Goal: Information Seeking & Learning: Learn about a topic

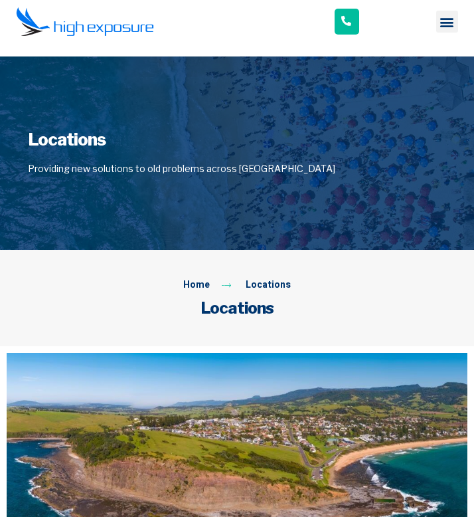
click at [473, 225] on div at bounding box center [237, 152] width 474 height 193
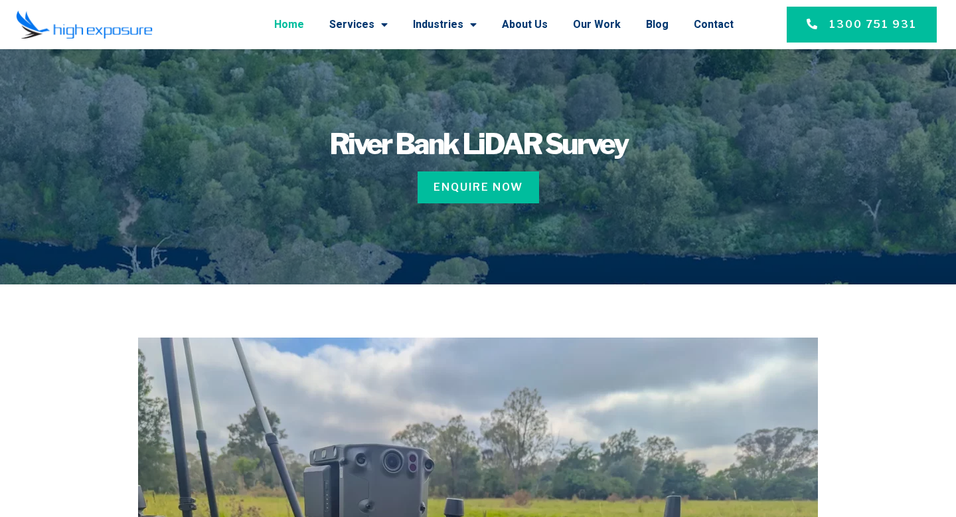
click at [304, 29] on link "Home" at bounding box center [289, 24] width 30 height 35
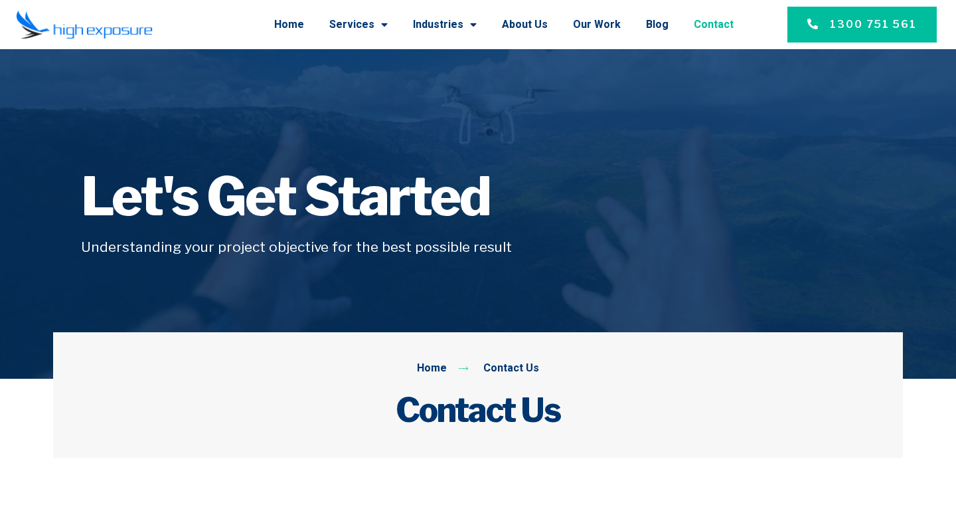
click at [555, 31] on li "About Us" at bounding box center [524, 24] width 71 height 35
click at [547, 24] on link "About Us" at bounding box center [525, 24] width 46 height 35
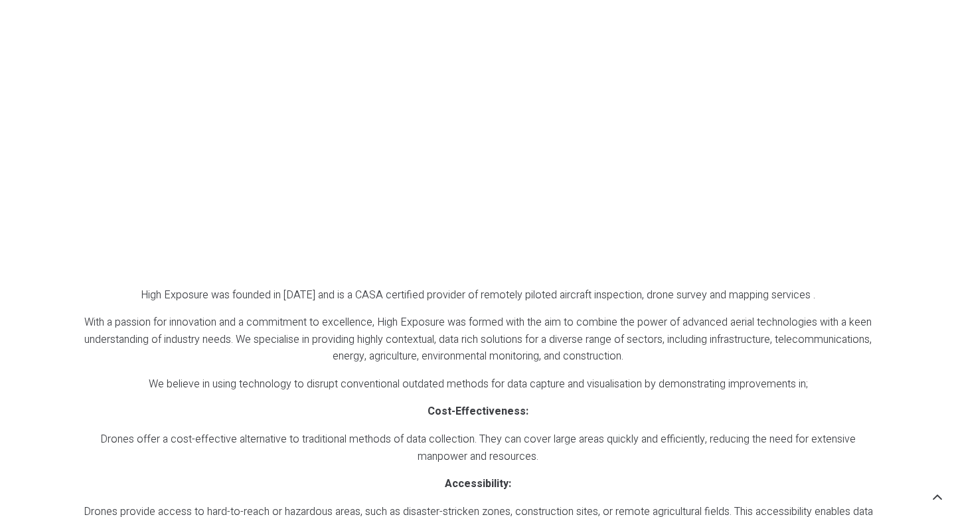
scroll to position [1388, 0]
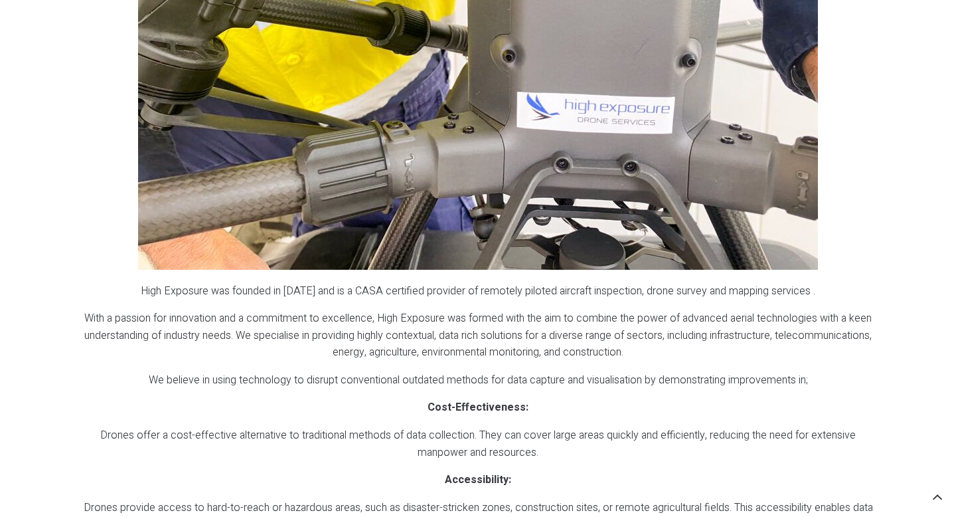
click at [60, 101] on div "Commercial Drone Data Services in Sydney High Exposure was founded in 2016 and …" at bounding box center [478, 286] width 850 height 1203
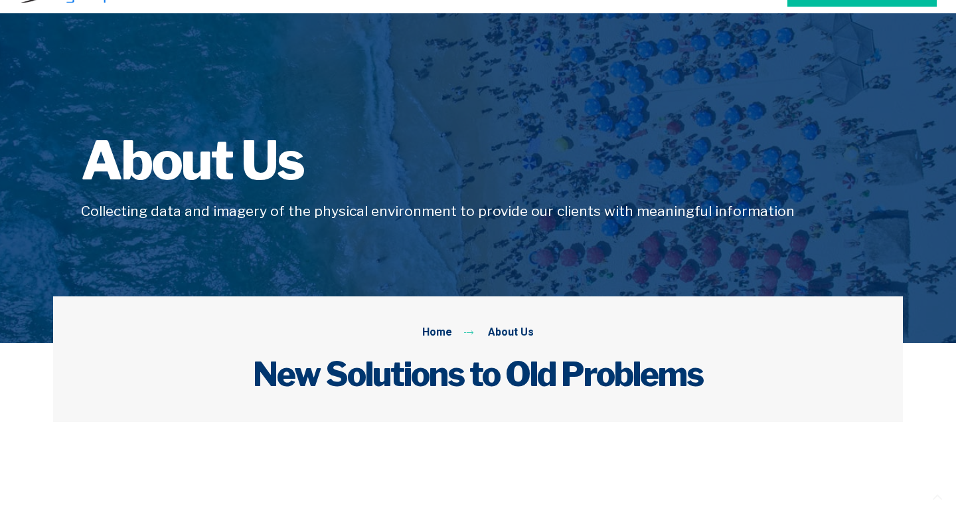
scroll to position [0, 0]
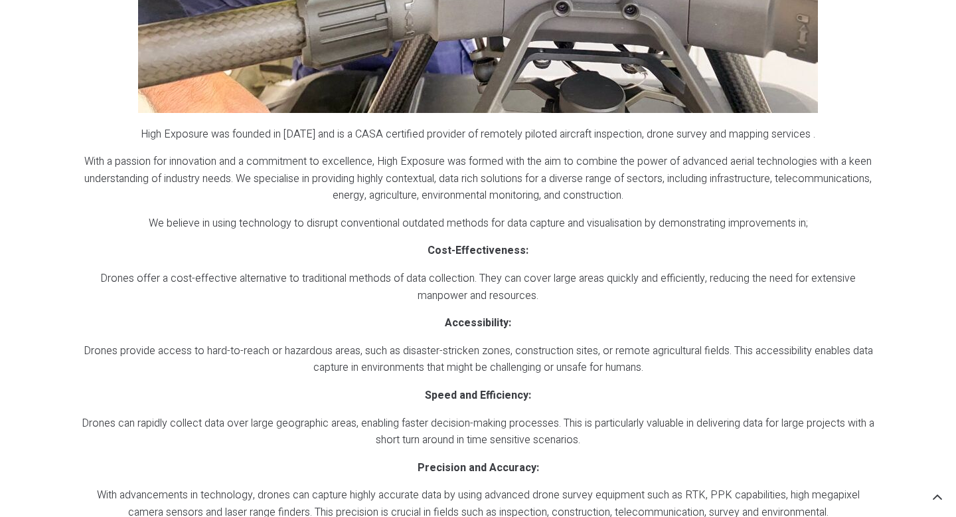
scroll to position [1621, 0]
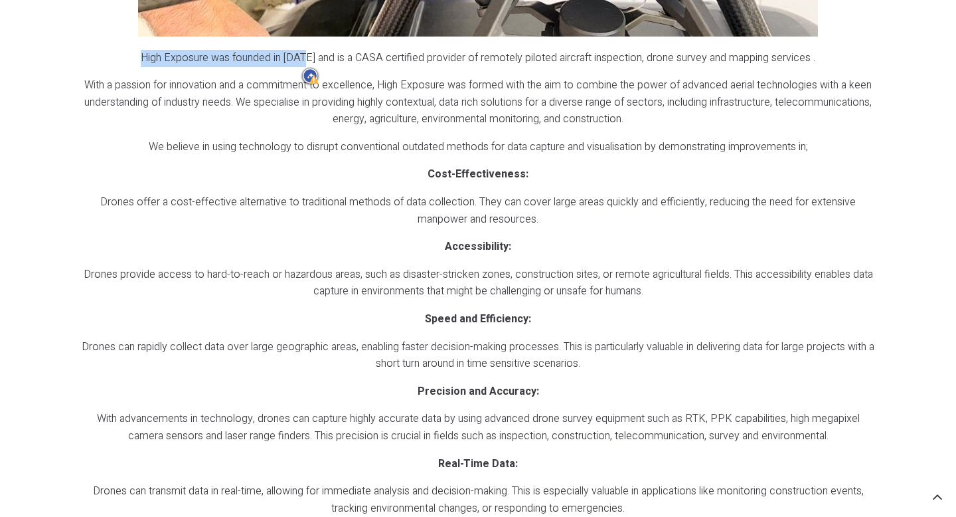
drag, startPoint x: 141, startPoint y: 57, endPoint x: 309, endPoint y: 62, distance: 168.8
click at [309, 62] on p "High Exposure was founded in [DATE] and is a CASA certified provider of remotel…" at bounding box center [478, 58] width 794 height 17
click at [344, 58] on p "High Exposure was founded in [DATE] and is a CASA certified provider of remotel…" at bounding box center [478, 58] width 794 height 17
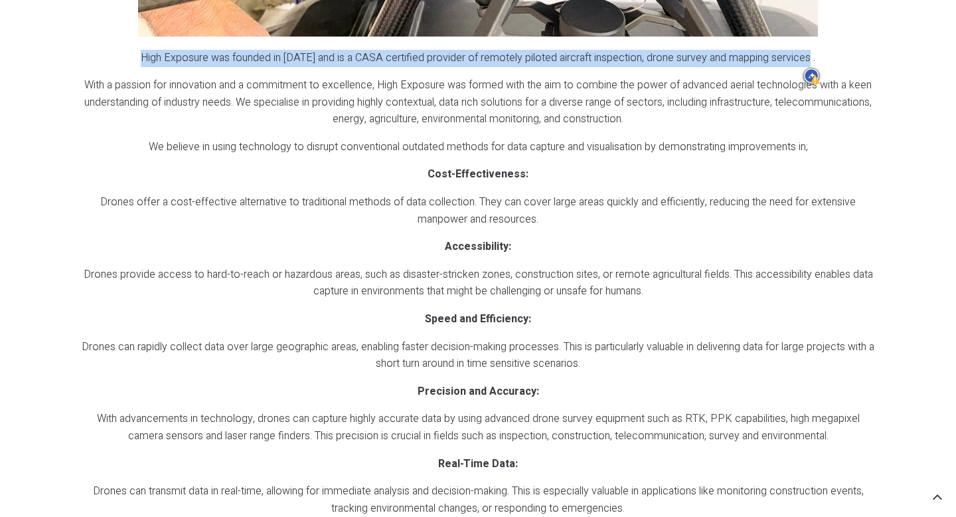
drag, startPoint x: 812, startPoint y: 60, endPoint x: 145, endPoint y: 58, distance: 666.8
click at [145, 58] on p "High Exposure was founded in [DATE] and is a CASA certified provider of remotel…" at bounding box center [478, 58] width 794 height 17
copy p "High Exposure was founded in [DATE] and is a CASA certified provider of remotel…"
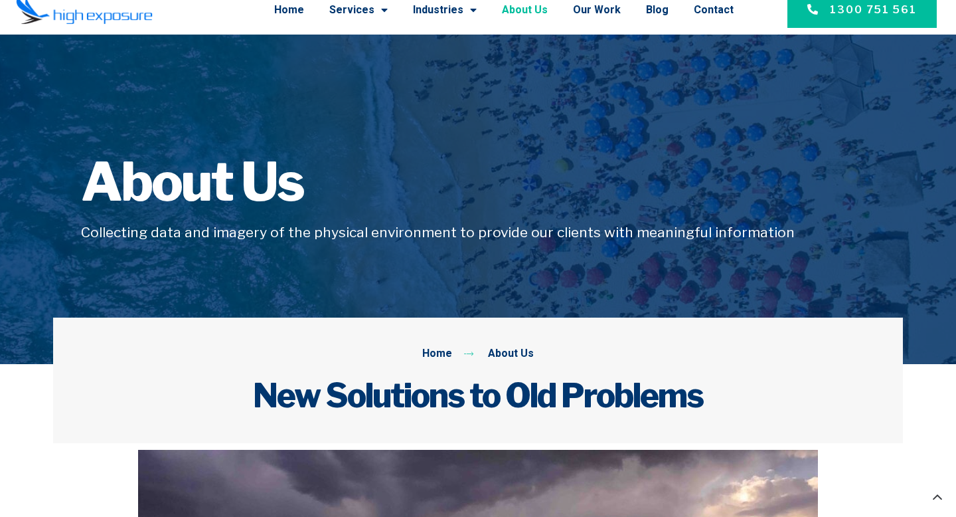
scroll to position [0, 0]
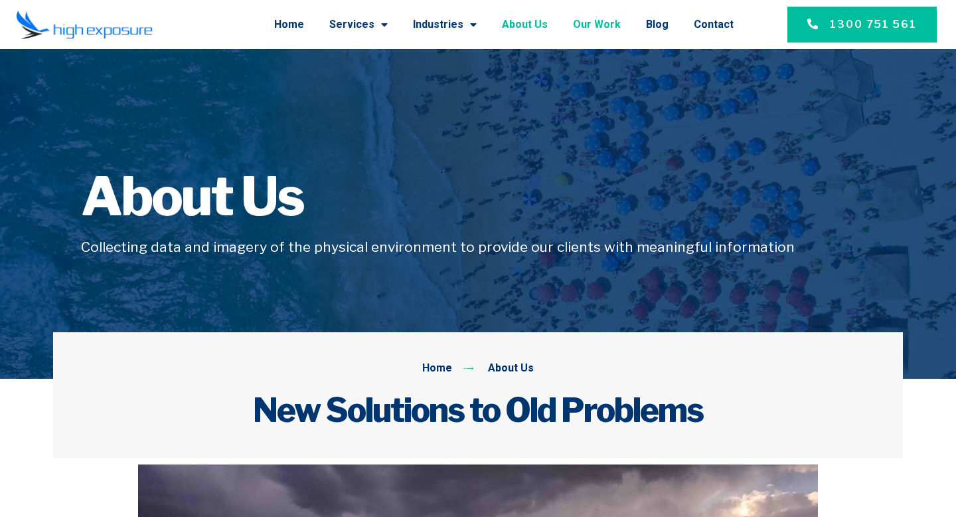
click at [608, 30] on link "Our Work" at bounding box center [597, 24] width 48 height 35
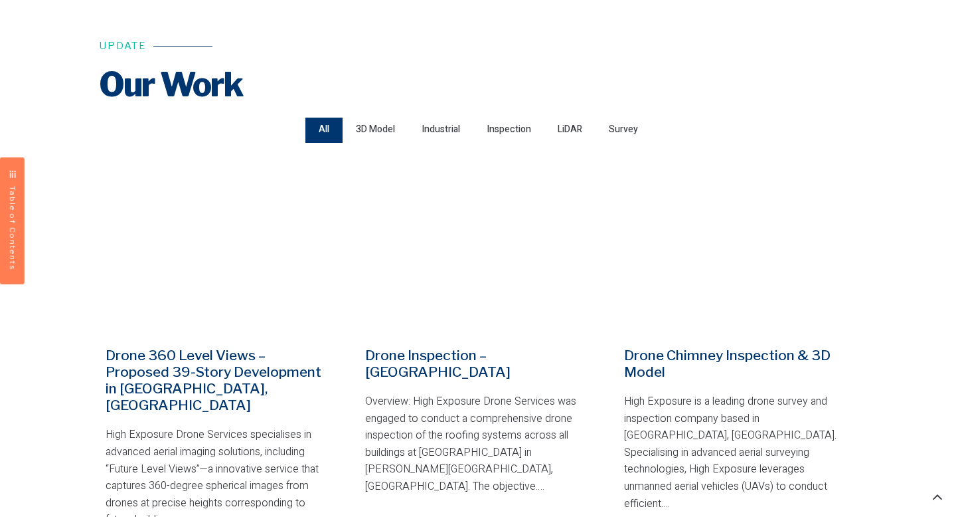
scroll to position [403, 0]
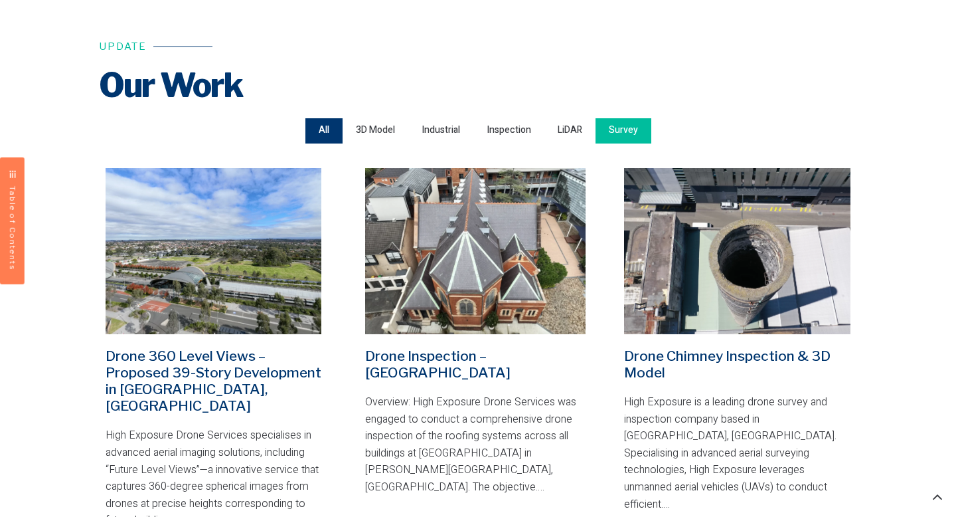
click at [618, 136] on span "Survey" at bounding box center [623, 131] width 29 height 18
click at [0, 0] on input "Survey" at bounding box center [0, 0] width 0 height 0
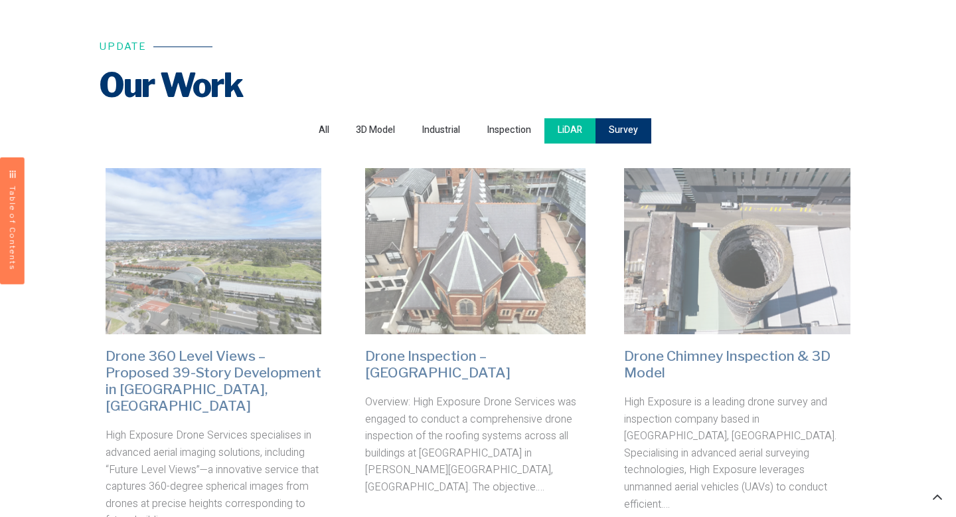
click at [567, 137] on span "LiDAR" at bounding box center [570, 131] width 25 height 18
click at [0, 0] on input "LiDAR" at bounding box center [0, 0] width 0 height 0
